Goal: Obtain resource: Download file/media

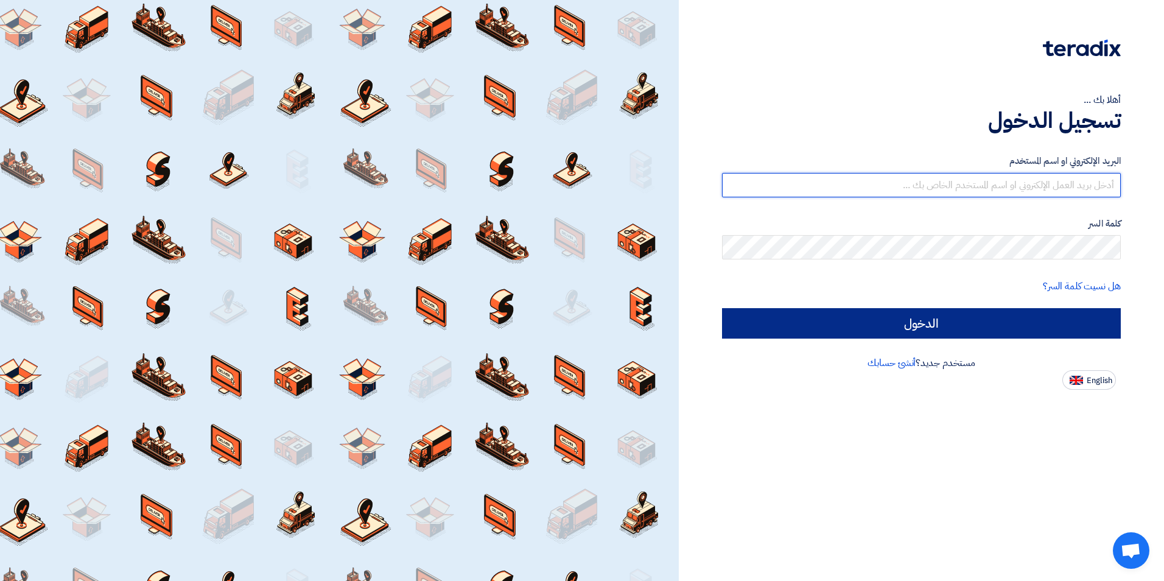
type input "[EMAIL_ADDRESS][DOMAIN_NAME]"
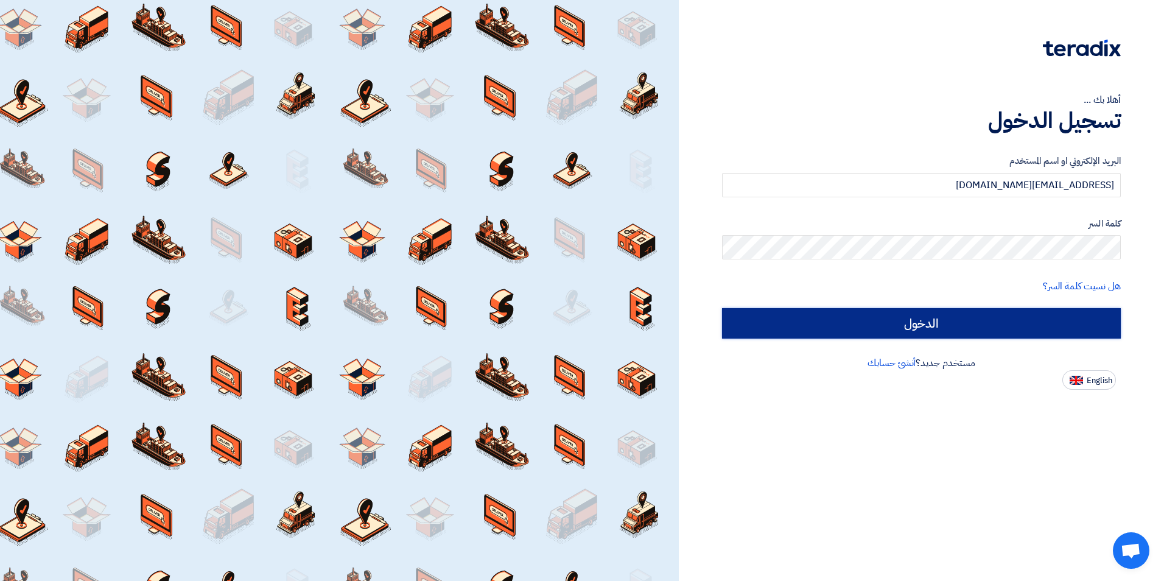
click at [616, 244] on input "الدخول" at bounding box center [921, 323] width 399 height 30
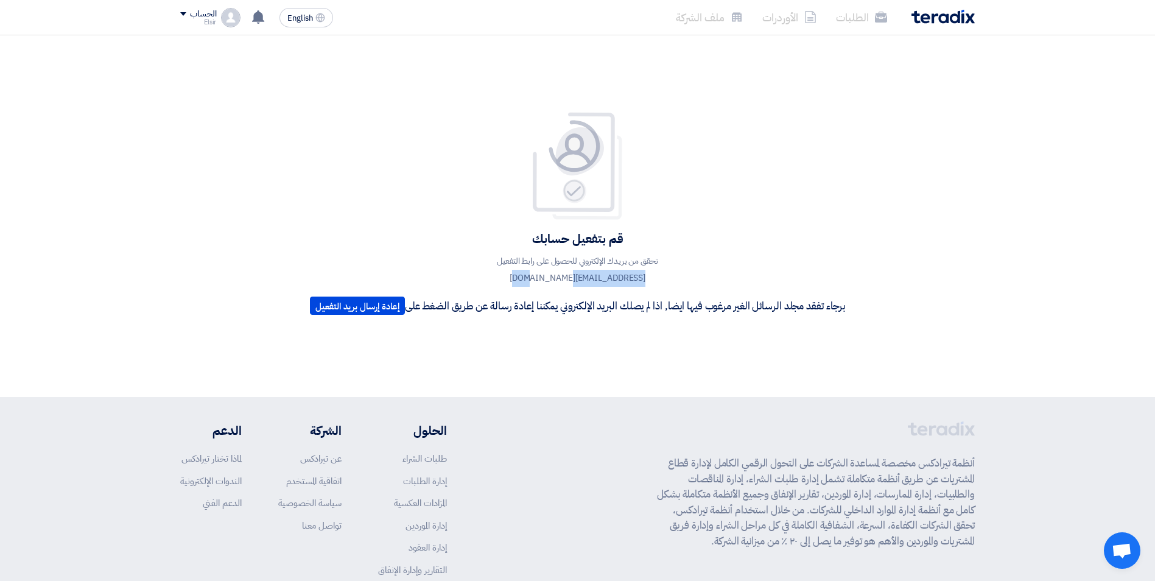
drag, startPoint x: 428, startPoint y: 247, endPoint x: 428, endPoint y: 276, distance: 29.2
click at [428, 244] on div "قم بتفعيل حسابك تحقق من بريدك الإلكتروني للحصول على رابط التفعيل sales1@aflak.c…" at bounding box center [577, 215] width 553 height 209
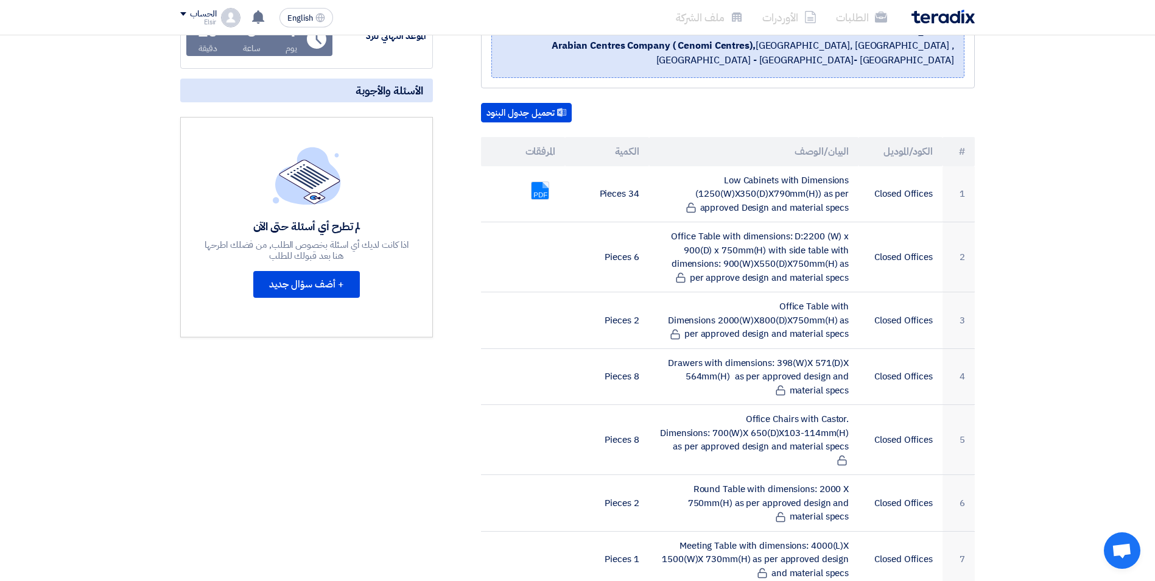
scroll to position [244, 0]
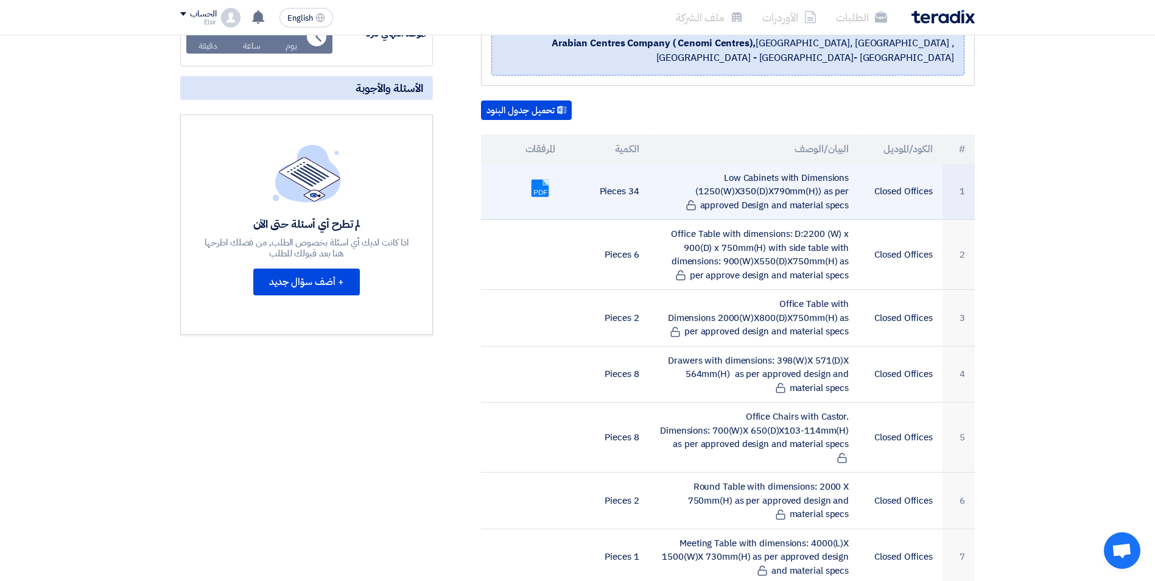
click at [543, 188] on link at bounding box center [580, 216] width 97 height 73
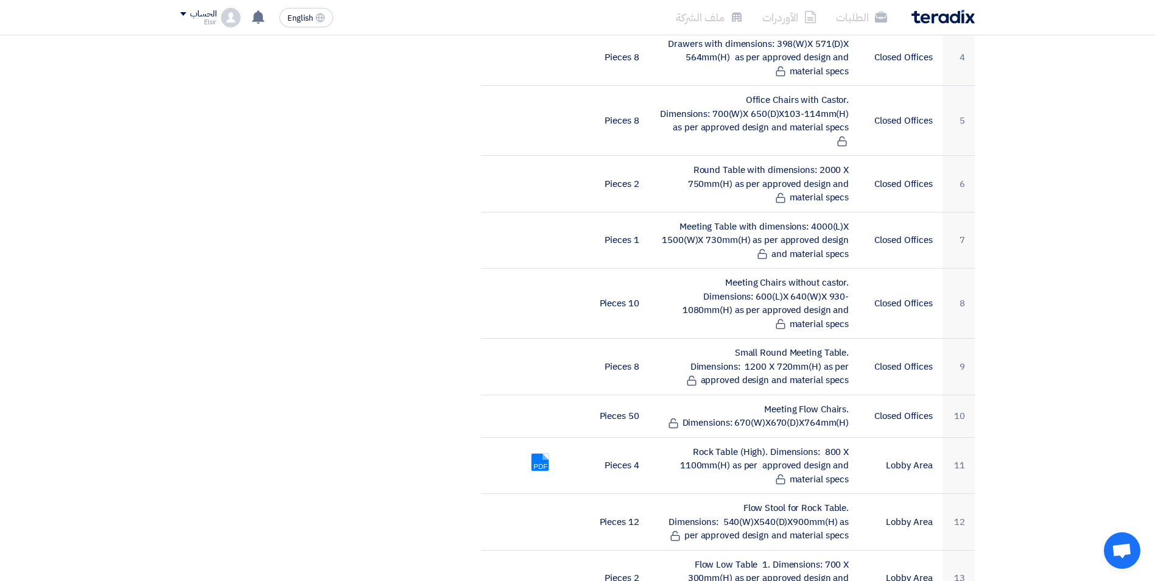
scroll to position [584, 0]
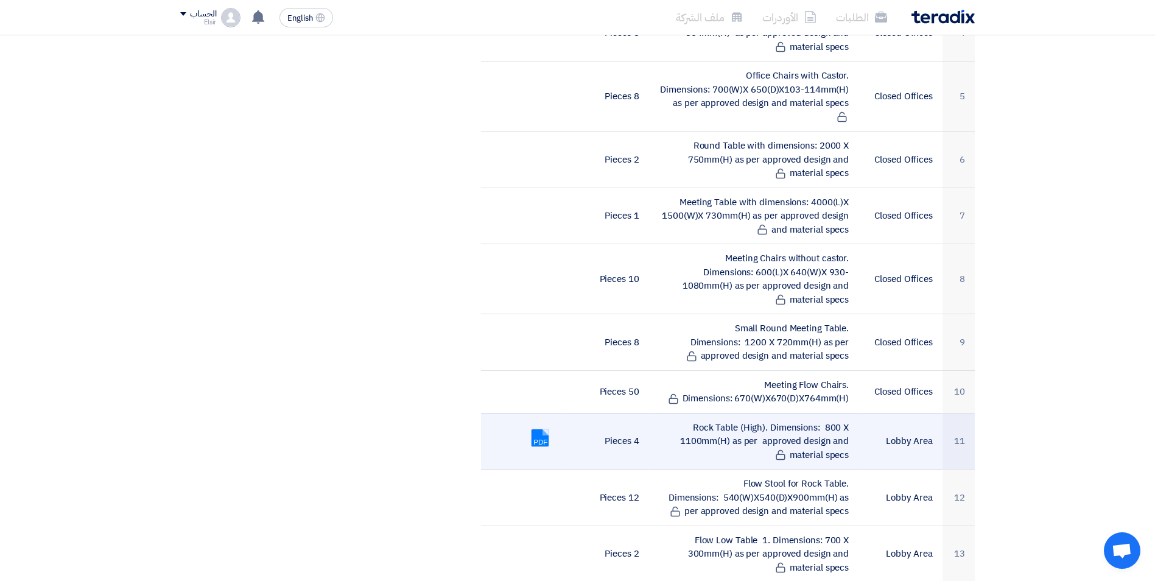
click at [542, 429] on link at bounding box center [580, 465] width 97 height 73
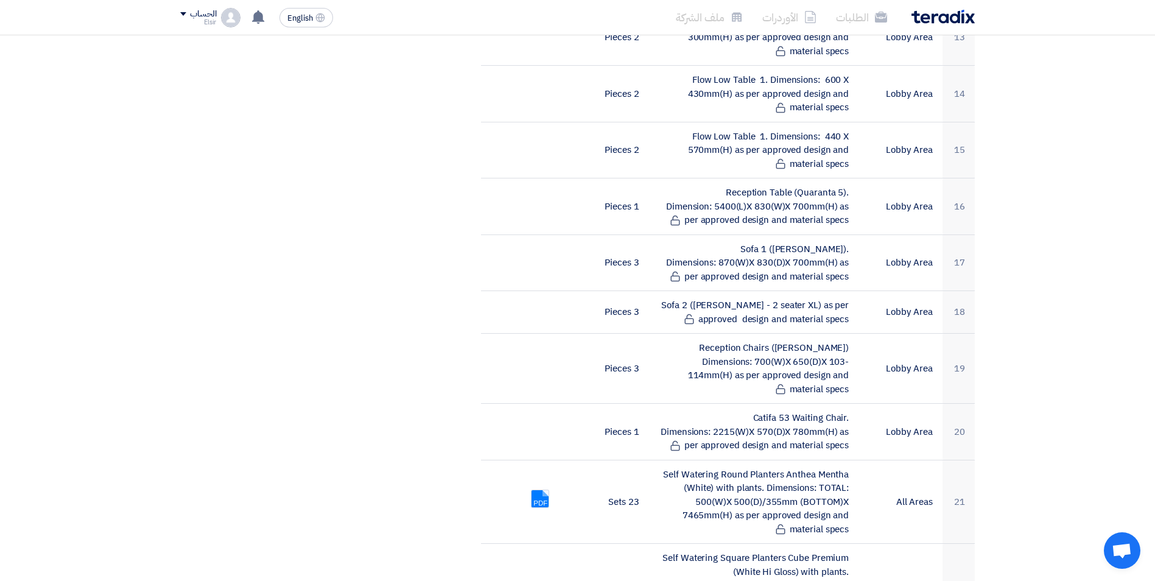
scroll to position [1120, 0]
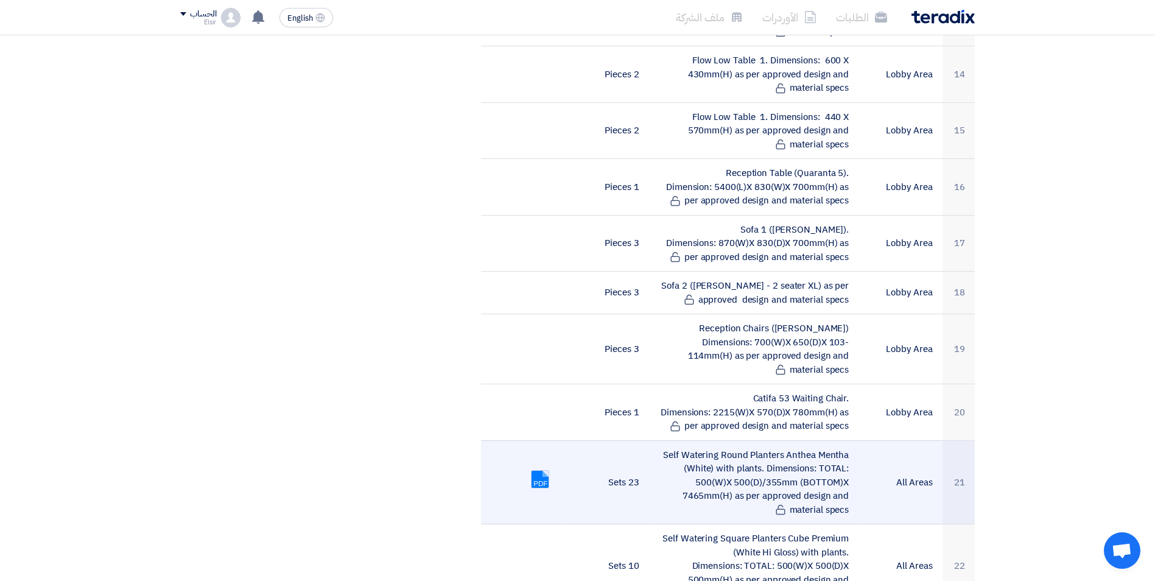
click at [546, 471] on link at bounding box center [580, 507] width 97 height 73
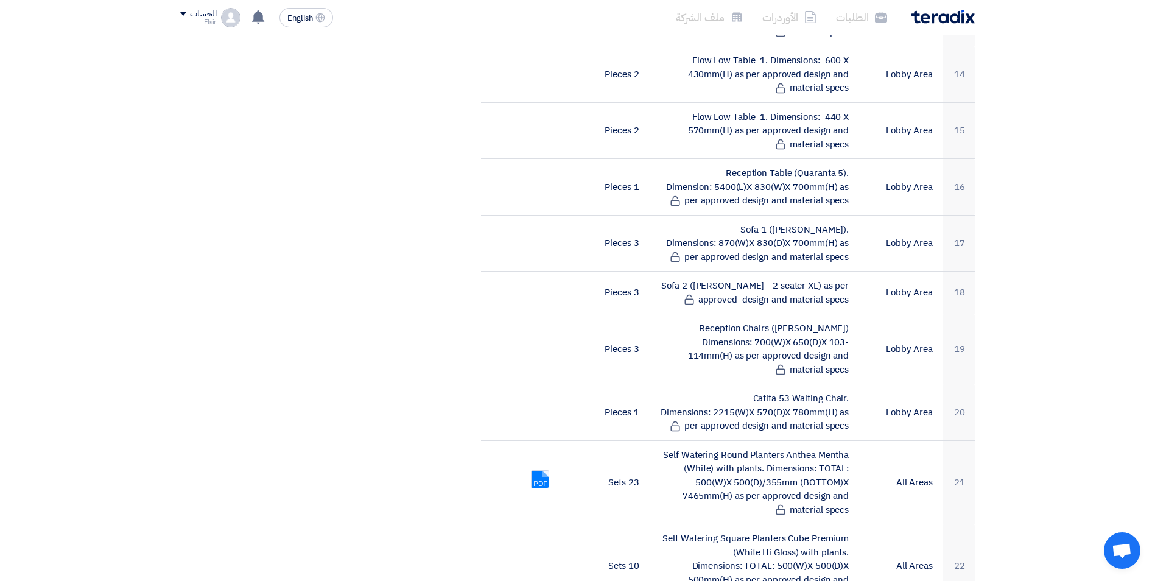
click at [1081, 388] on section "REGIONAL OFFICE FURNITURE - NMD بيانات العميل [PERSON_NAME] Senior Tender Proce…" at bounding box center [577, 510] width 1155 height 2904
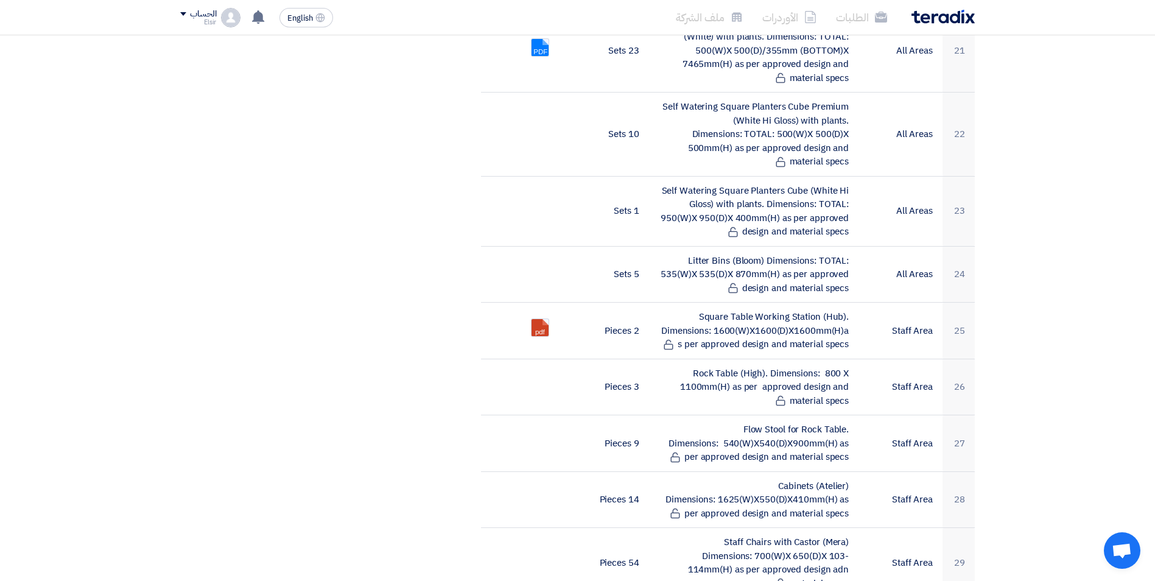
scroll to position [1559, 0]
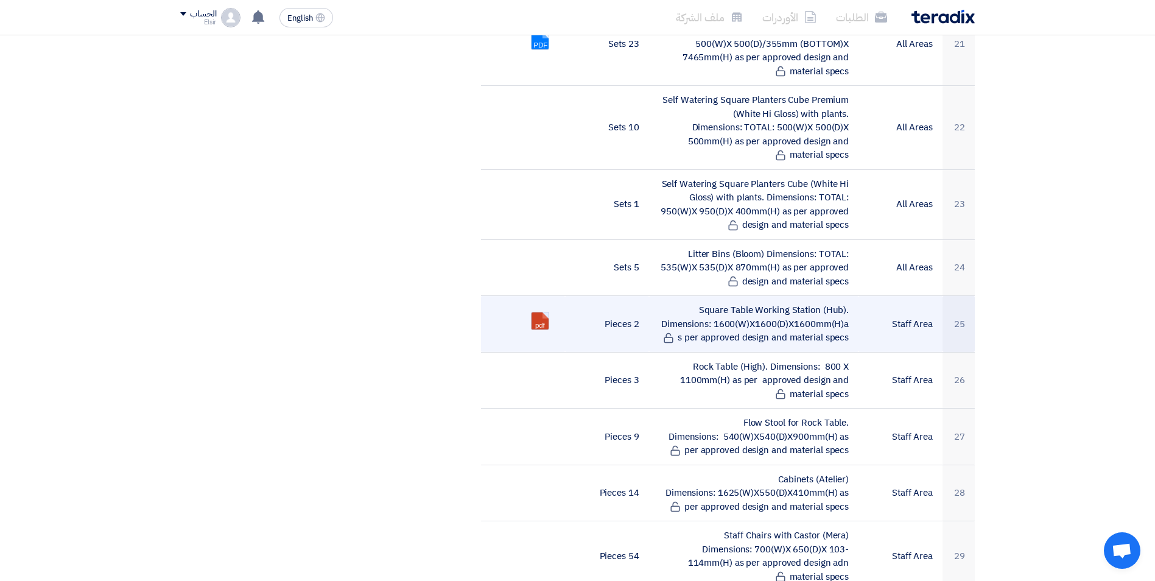
click at [542, 312] on link at bounding box center [580, 348] width 97 height 73
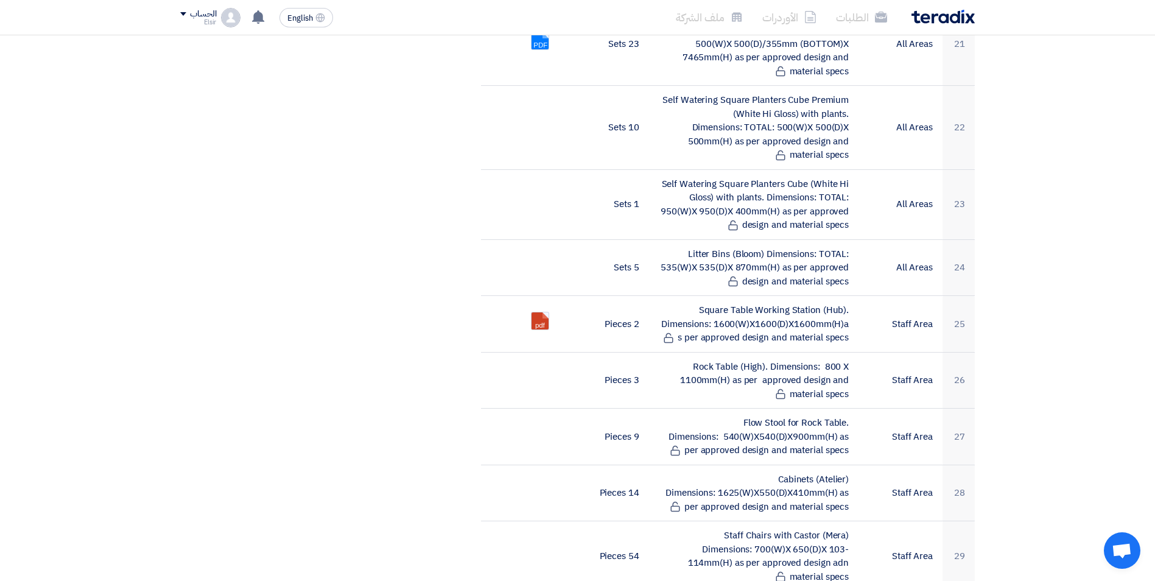
click at [1112, 423] on section "REGIONAL OFFICE FURNITURE - NMD بيانات العميل [PERSON_NAME] Senior Tender Proce…" at bounding box center [577, 71] width 1155 height 2904
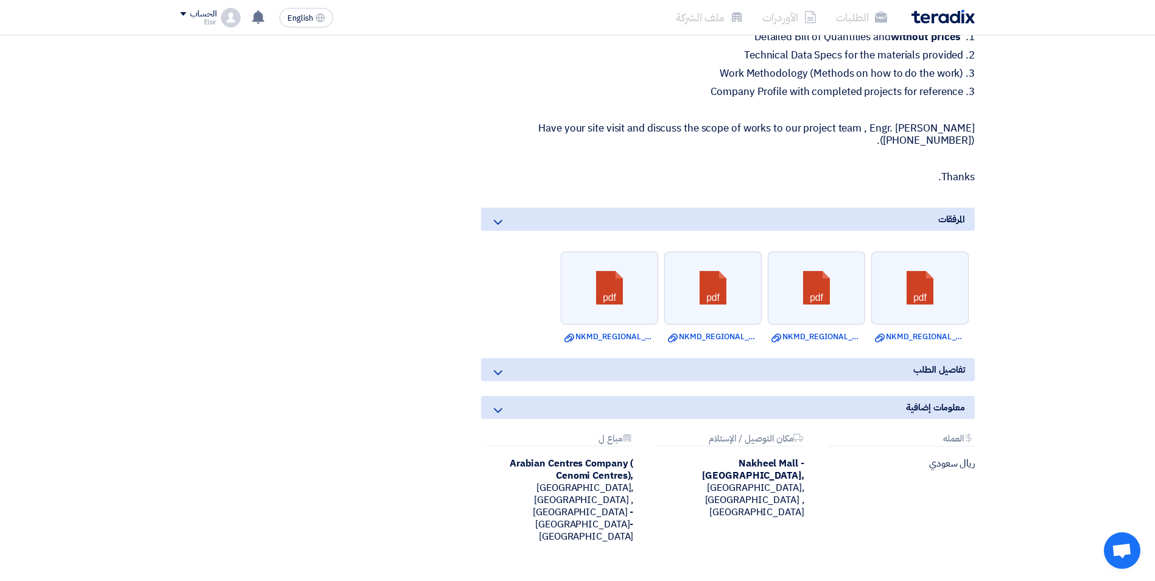
scroll to position [2484, 0]
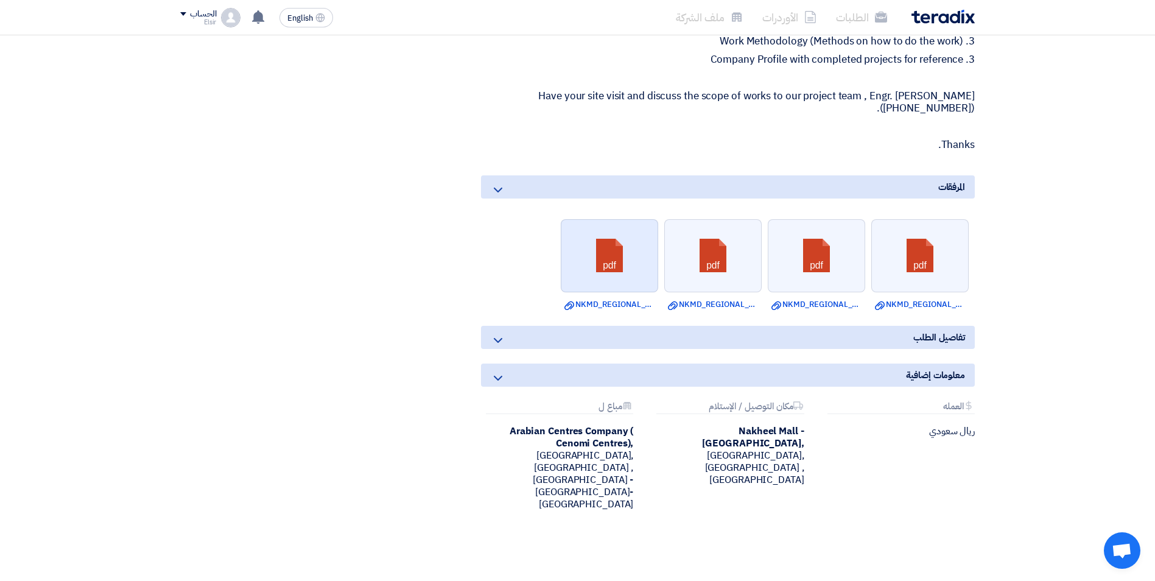
click at [614, 244] on link at bounding box center [609, 256] width 97 height 73
click at [497, 333] on icon at bounding box center [498, 340] width 15 height 15
click at [924, 331] on span "تفاصيل الطلب" at bounding box center [939, 337] width 52 height 13
click at [492, 183] on icon at bounding box center [498, 190] width 15 height 15
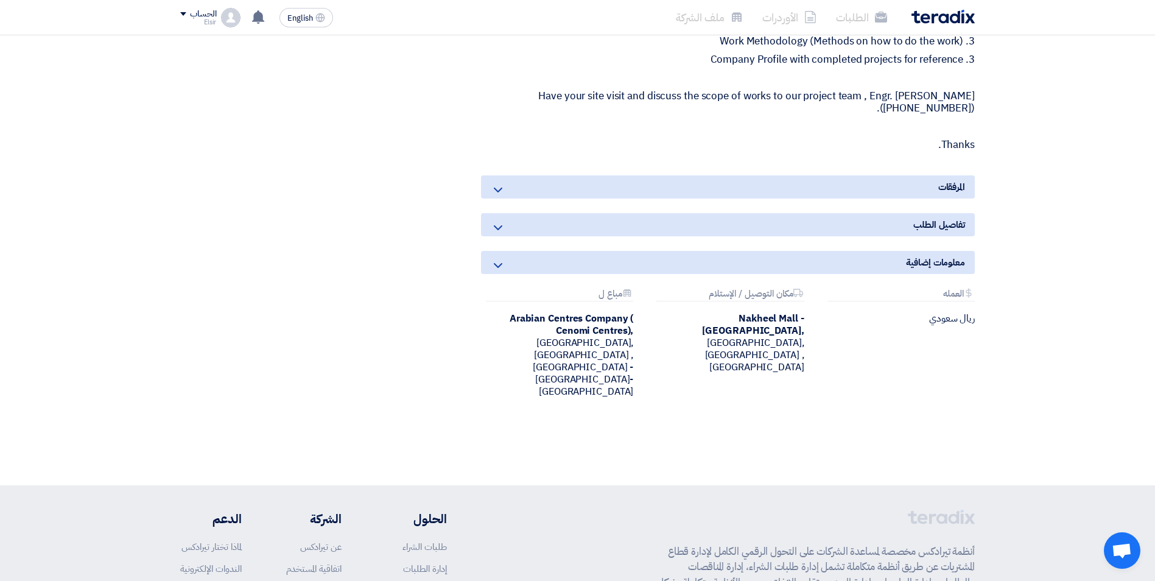
click at [498, 220] on icon at bounding box center [498, 227] width 15 height 15
drag, startPoint x: 498, startPoint y: 214, endPoint x: 497, endPoint y: 251, distance: 36.6
click at [497, 258] on icon at bounding box center [498, 265] width 15 height 15
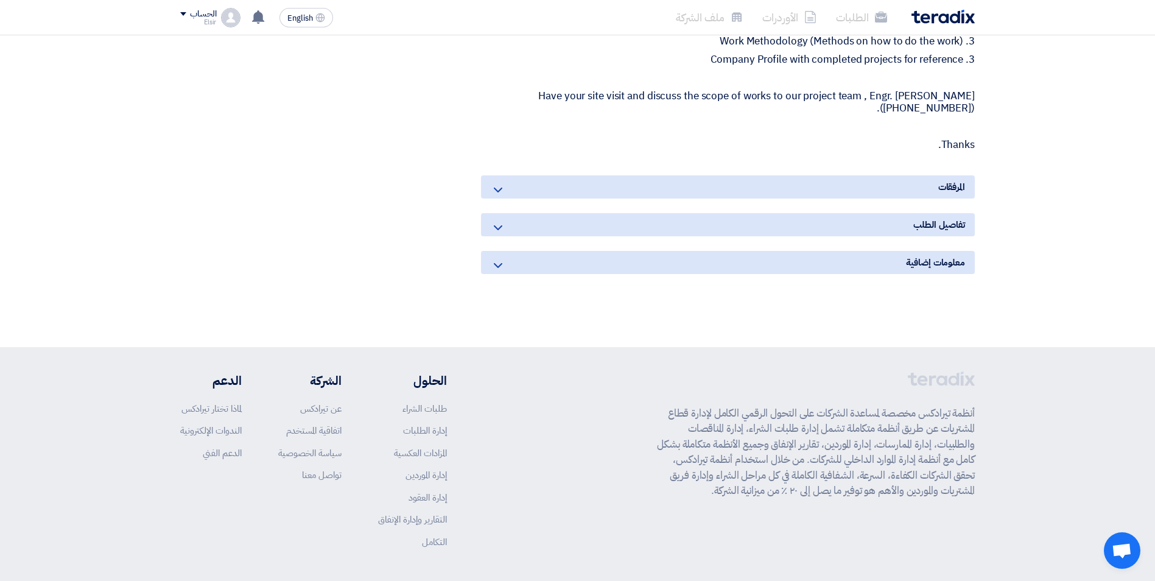
click at [497, 258] on icon at bounding box center [498, 265] width 15 height 15
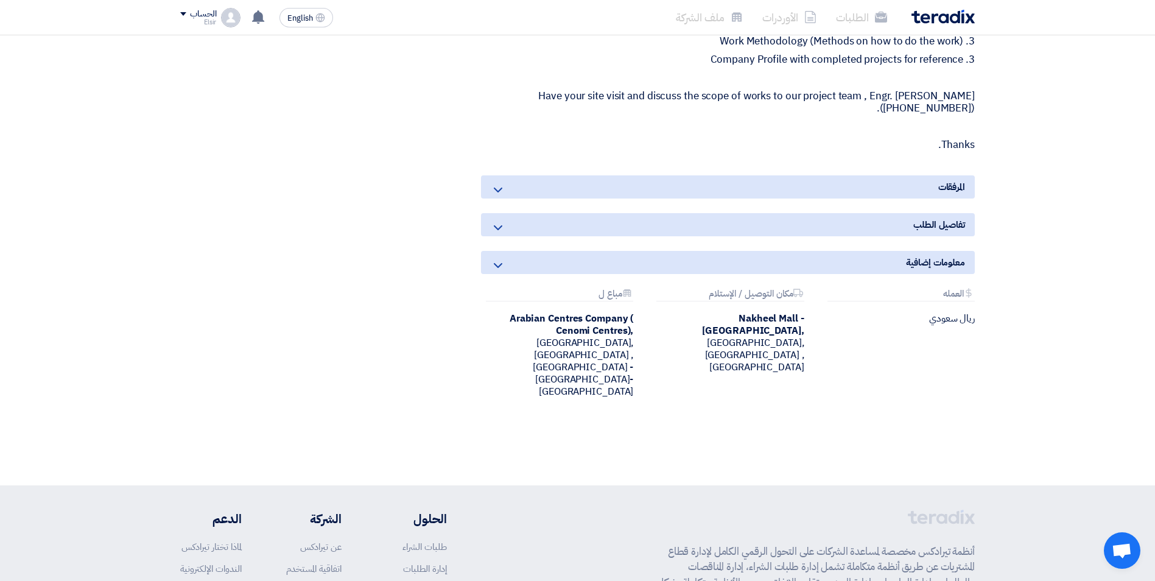
click at [497, 258] on icon at bounding box center [498, 265] width 15 height 15
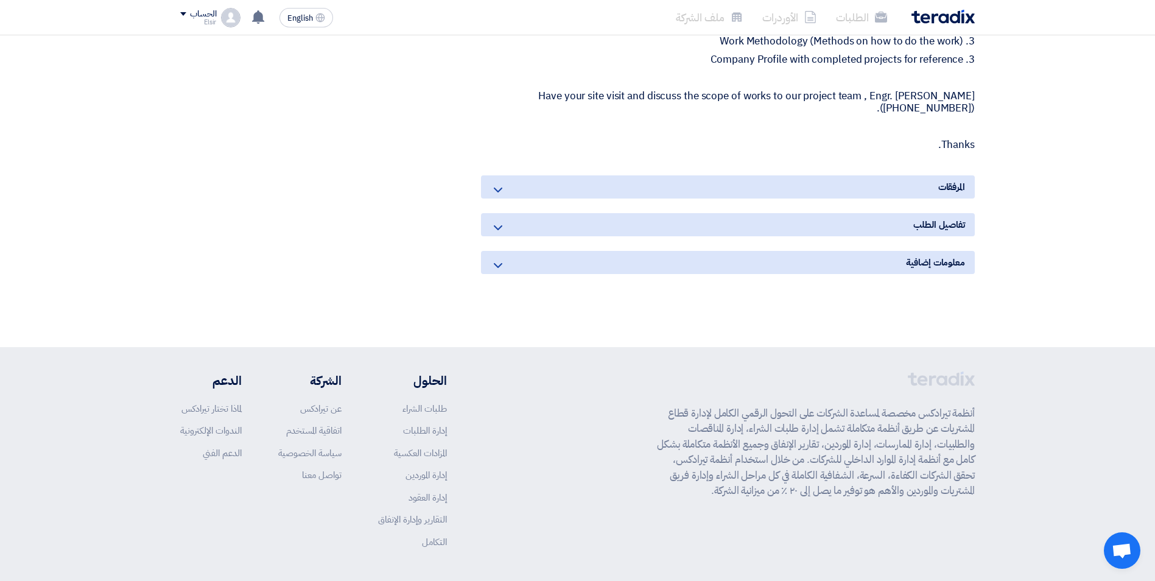
click at [497, 258] on icon at bounding box center [498, 265] width 15 height 15
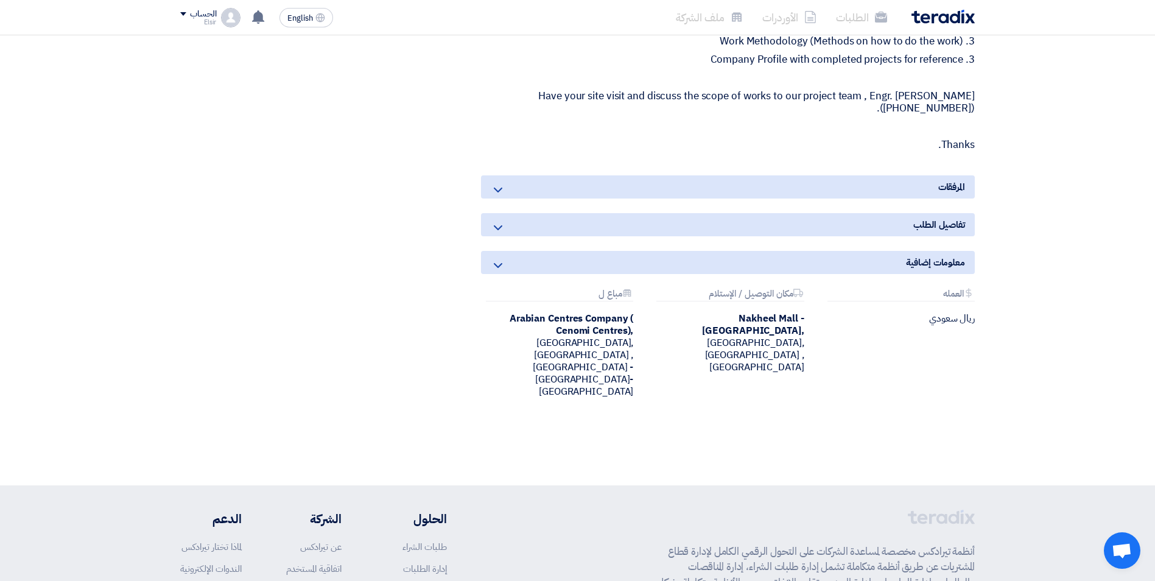
click at [496, 183] on icon at bounding box center [498, 190] width 15 height 15
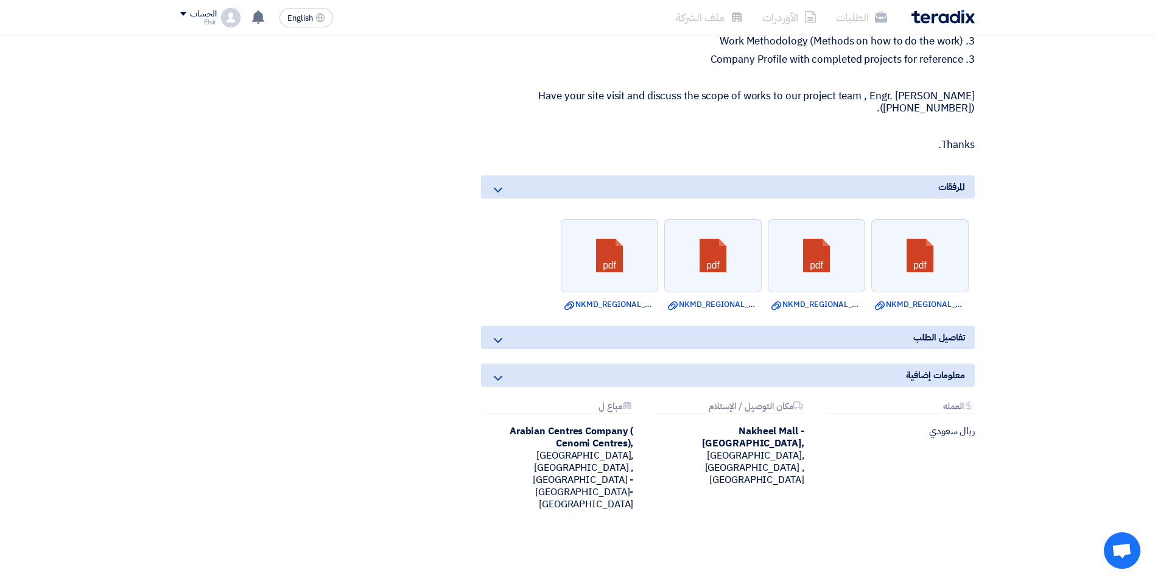
click at [496, 183] on icon at bounding box center [498, 190] width 15 height 15
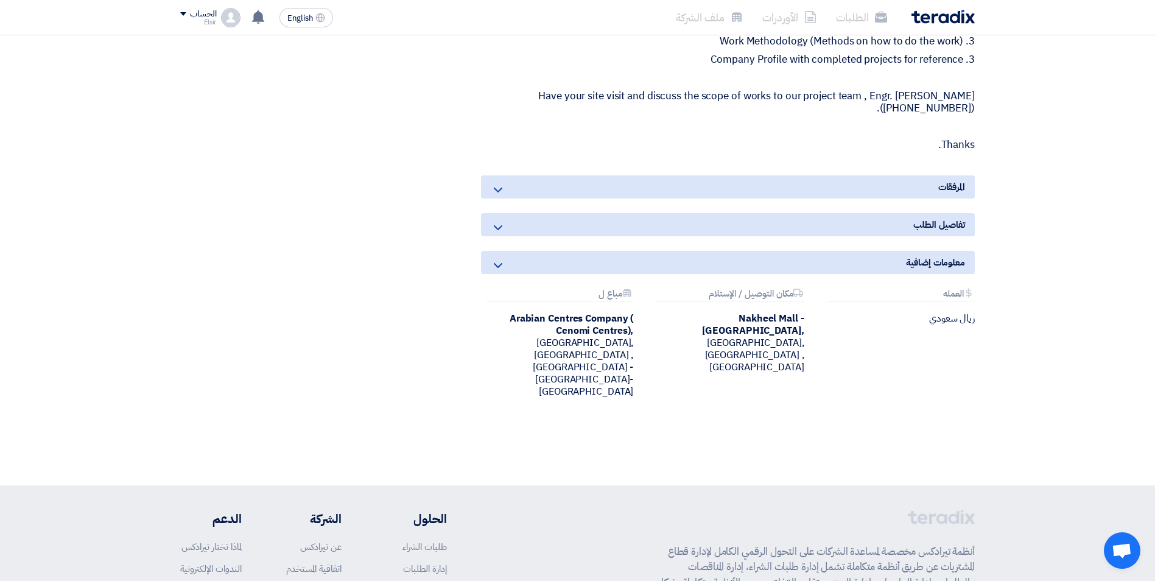
click at [495, 213] on div "تفاصيل الطلب" at bounding box center [728, 224] width 494 height 23
click at [500, 183] on icon at bounding box center [498, 190] width 15 height 15
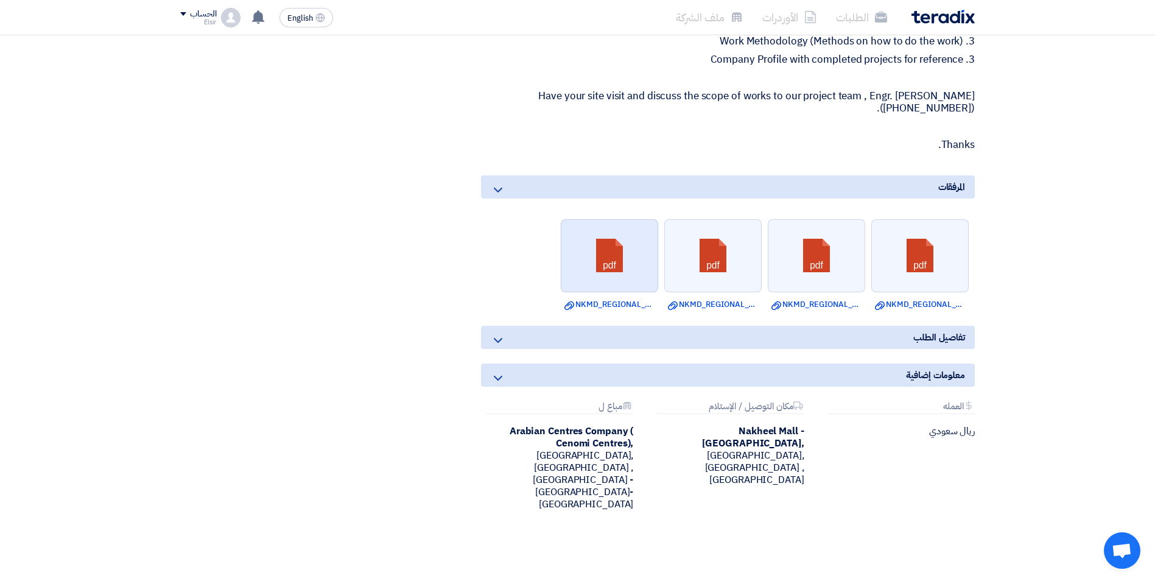
drag, startPoint x: 611, startPoint y: 261, endPoint x: 593, endPoint y: 261, distance: 17.7
click at [593, 261] on link at bounding box center [609, 256] width 97 height 73
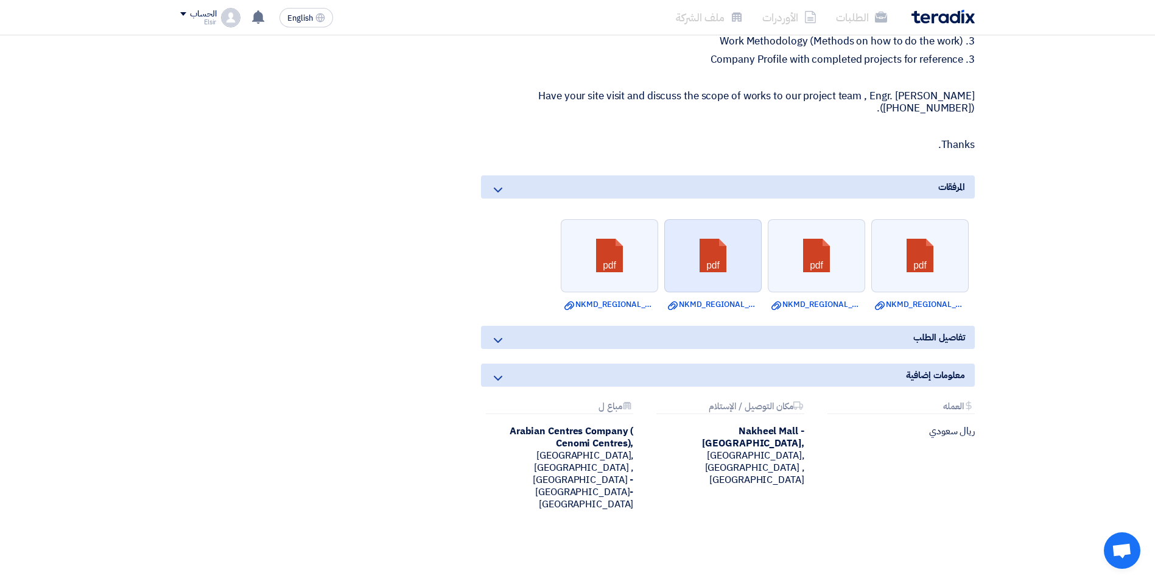
click at [717, 256] on link at bounding box center [713, 256] width 97 height 73
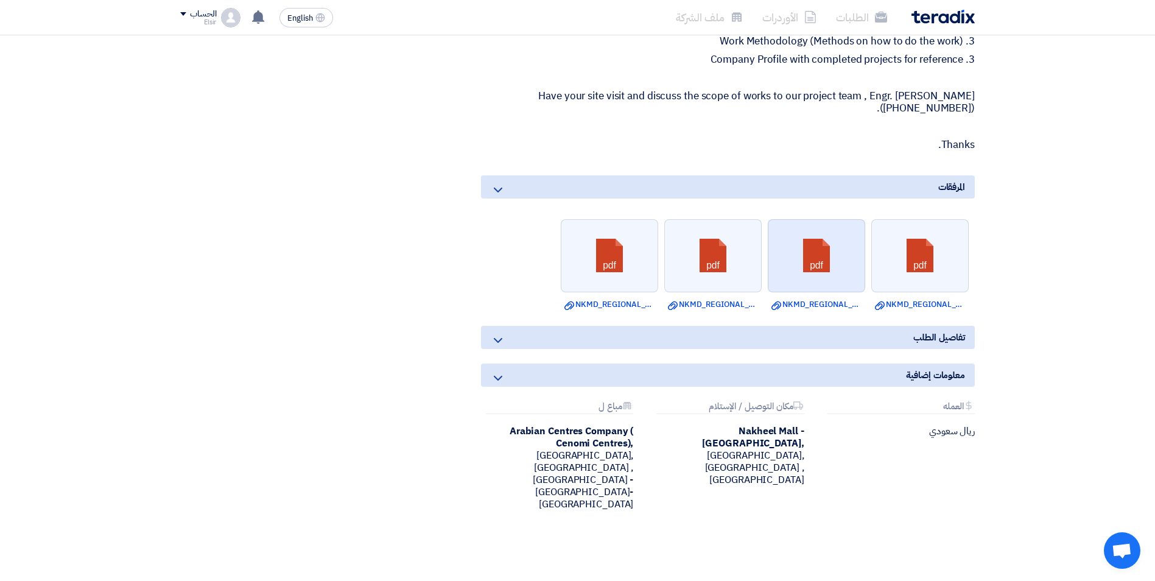
click at [826, 259] on link at bounding box center [816, 256] width 97 height 73
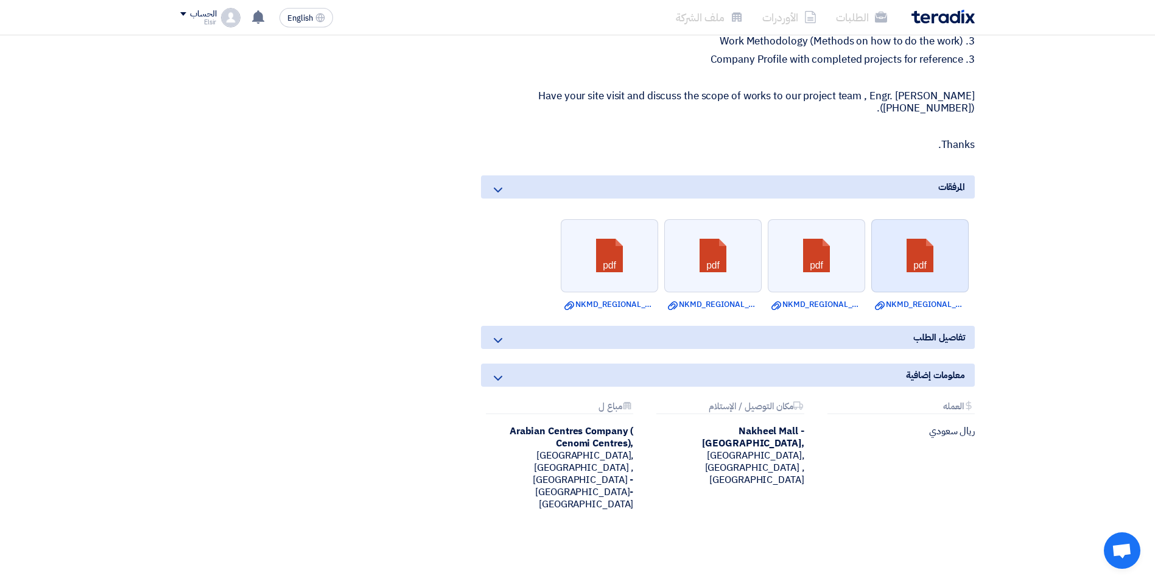
click at [910, 244] on link at bounding box center [920, 256] width 97 height 73
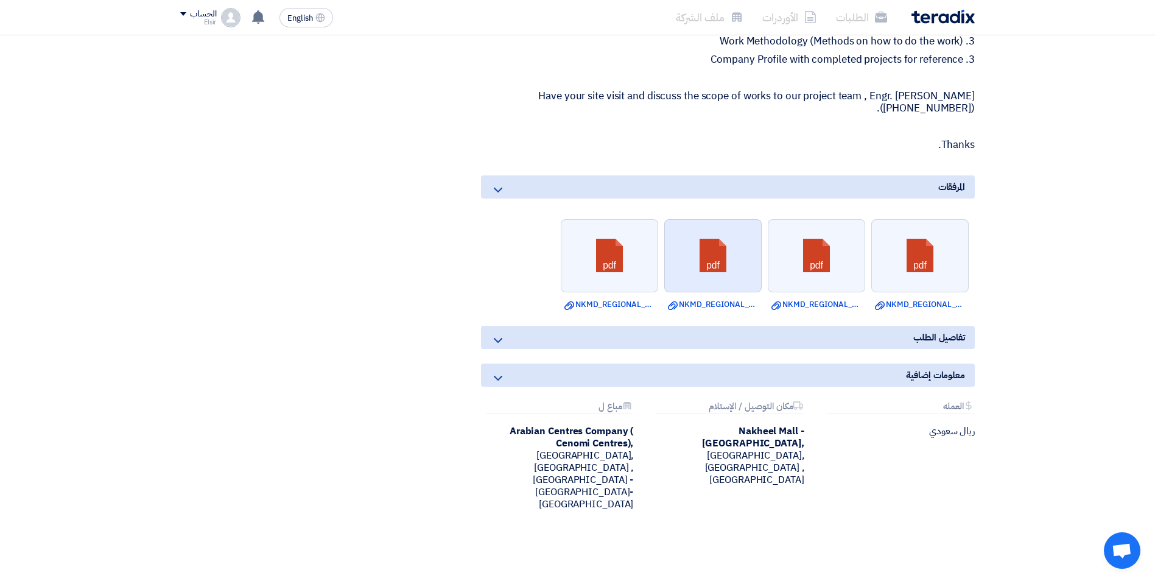
click at [709, 273] on link at bounding box center [713, 256] width 97 height 73
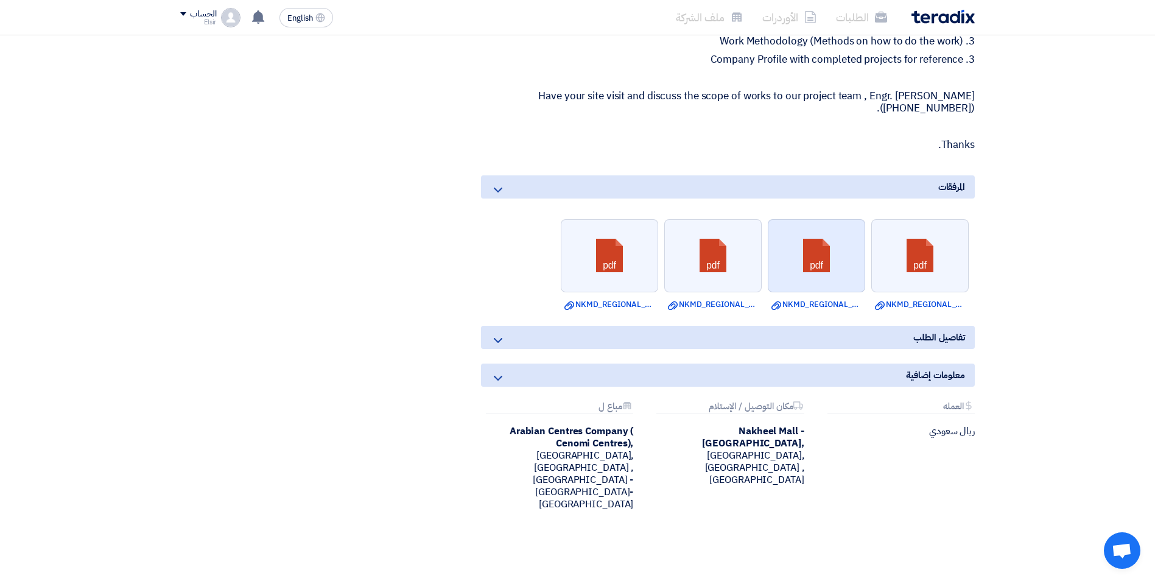
click at [828, 254] on link at bounding box center [816, 256] width 97 height 73
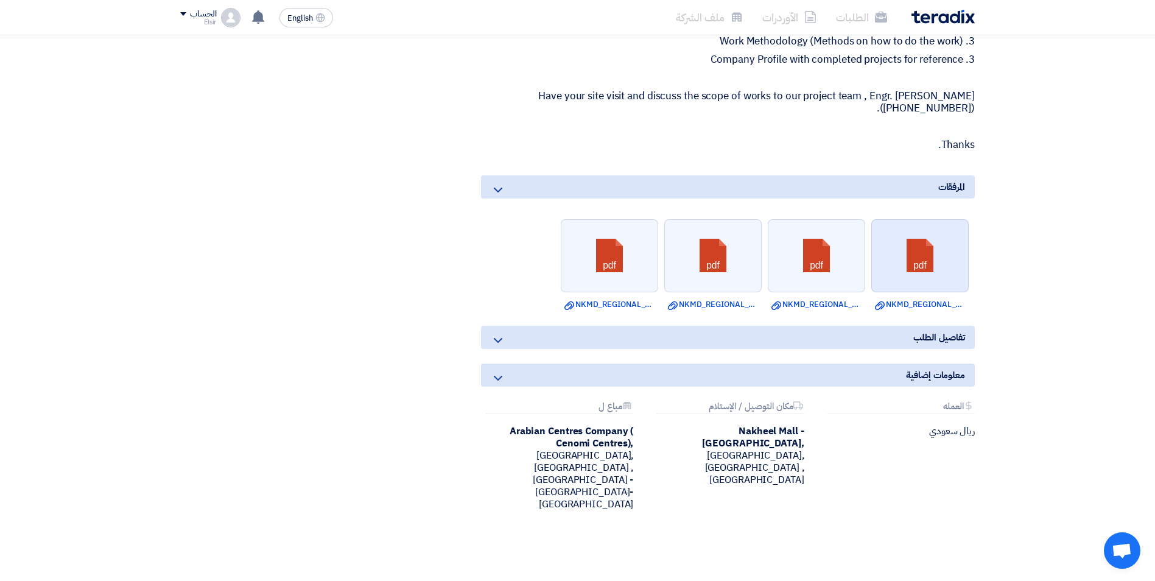
click at [894, 254] on link at bounding box center [920, 256] width 97 height 73
click at [921, 251] on link at bounding box center [920, 256] width 97 height 73
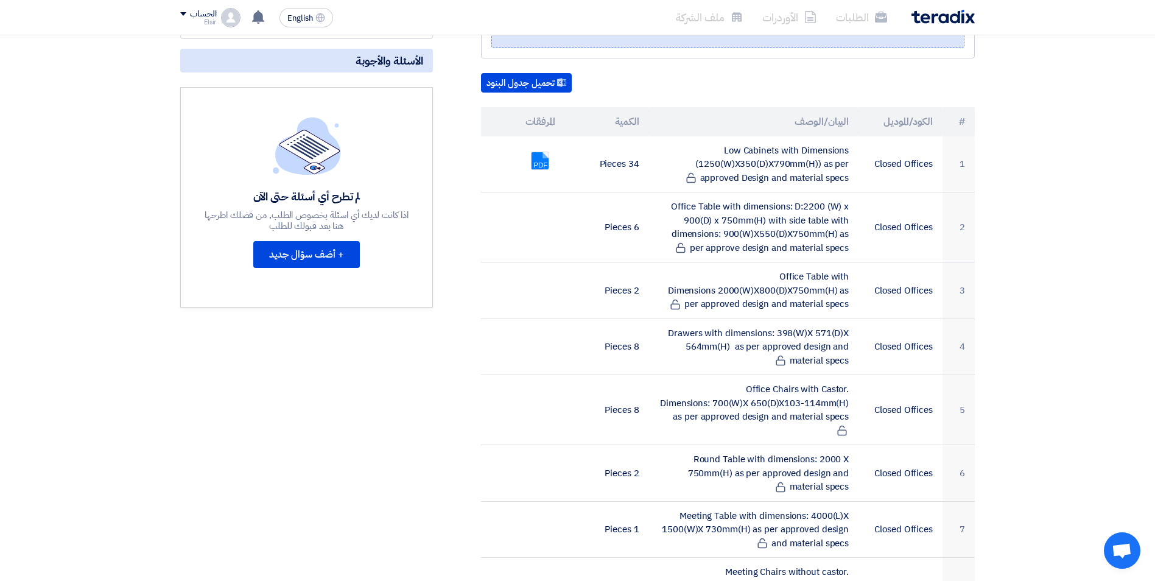
scroll to position [282, 0]
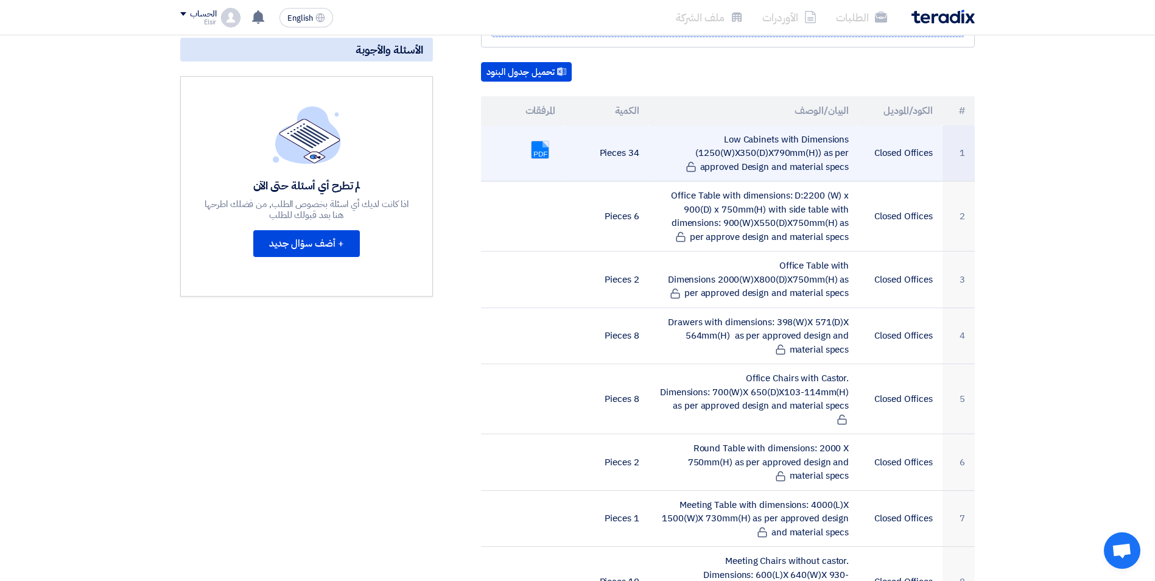
click at [537, 149] on link at bounding box center [580, 177] width 97 height 73
